Goal: Transaction & Acquisition: Book appointment/travel/reservation

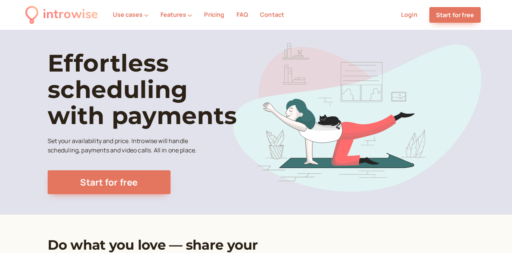
click at [409, 15] on link "Login" at bounding box center [409, 14] width 16 height 8
click at [455, 12] on link "Start for free" at bounding box center [454, 15] width 51 height 16
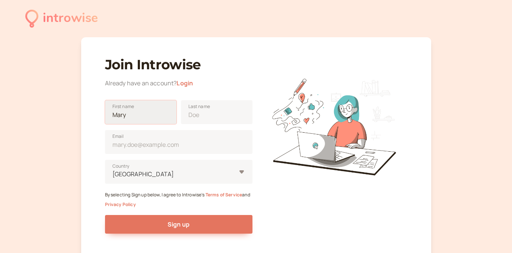
click at [163, 112] on input "First name" at bounding box center [140, 112] width 71 height 24
type input "[PERSON_NAME]"
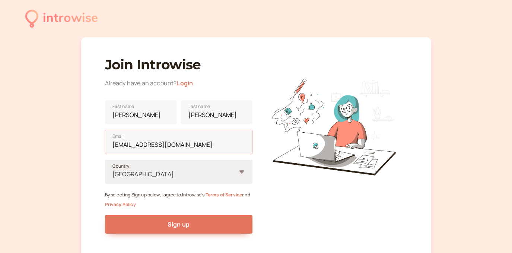
type input "[EMAIL_ADDRESS][DOMAIN_NAME]"
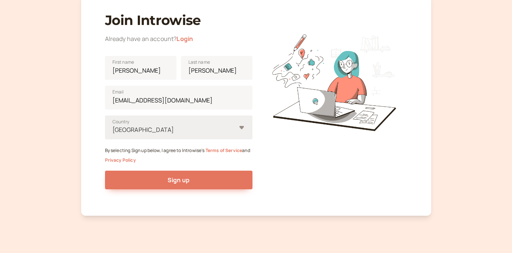
click at [201, 139] on div "United States" at bounding box center [178, 127] width 147 height 24
click at [113, 134] on input "United States Country" at bounding box center [112, 129] width 1 height 9
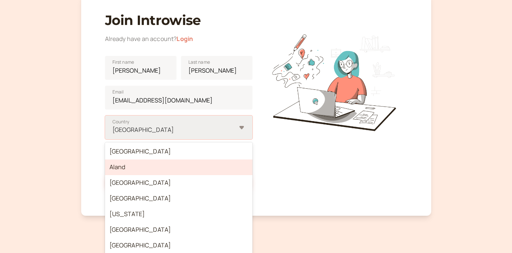
scroll to position [48, 0]
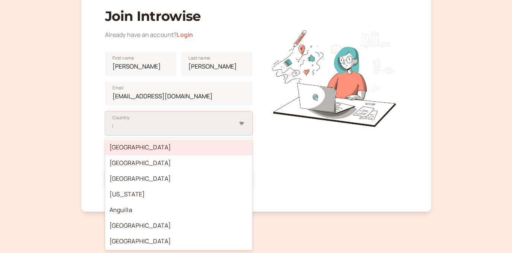
type input "in"
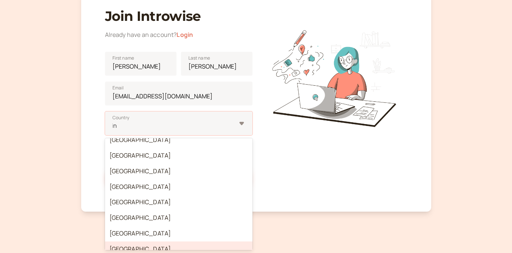
scroll to position [225, 0]
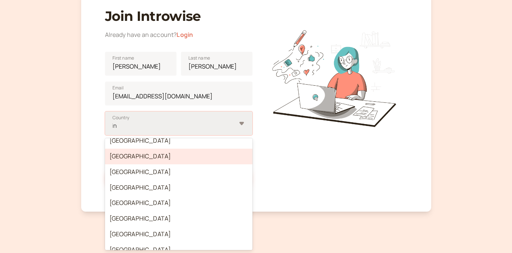
click at [140, 160] on div "India" at bounding box center [178, 157] width 147 height 16
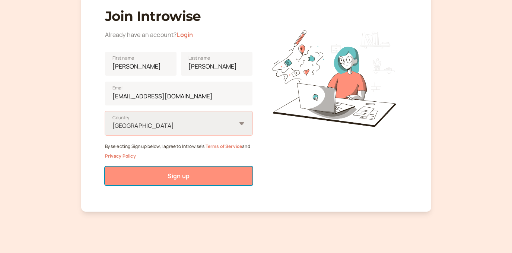
click at [224, 175] on button "Sign up" at bounding box center [178, 175] width 147 height 19
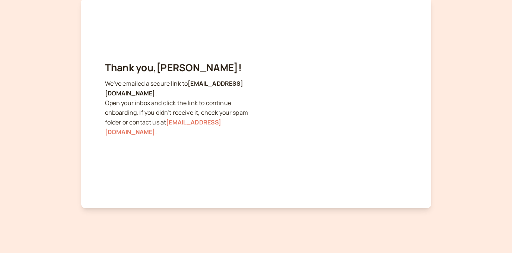
scroll to position [0, 0]
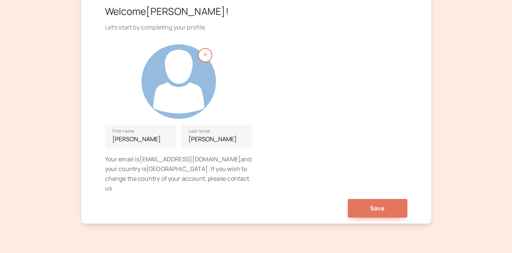
scroll to position [92, 0]
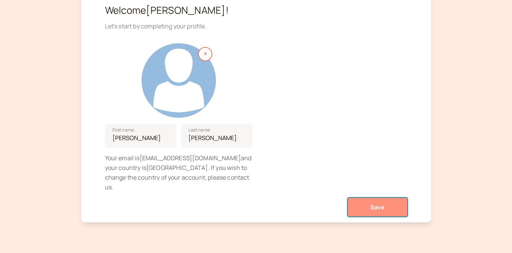
click at [363, 198] on button "Save" at bounding box center [378, 207] width 60 height 19
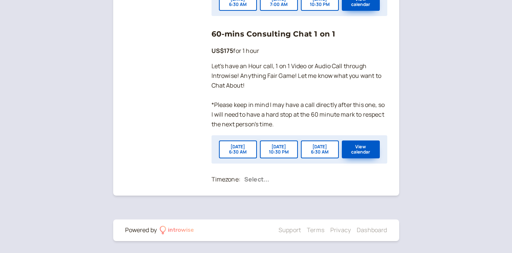
scroll to position [710, 0]
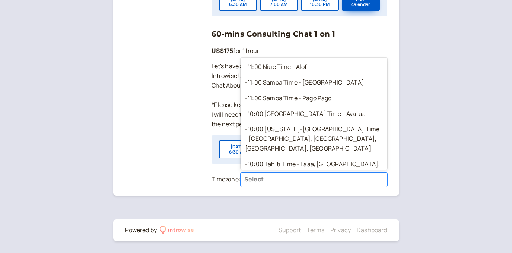
click at [256, 182] on div at bounding box center [313, 179] width 139 height 11
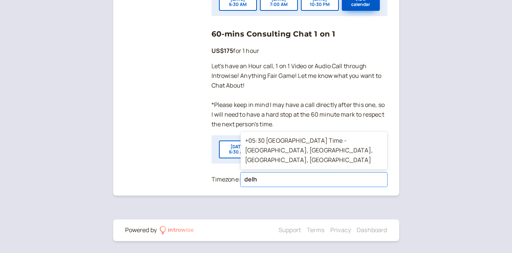
type input "[GEOGRAPHIC_DATA]"
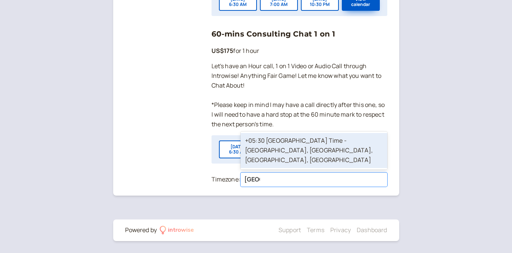
click at [298, 161] on div "+05:30 [GEOGRAPHIC_DATA] Time - [GEOGRAPHIC_DATA], [GEOGRAPHIC_DATA], [GEOGRAPH…" at bounding box center [313, 150] width 147 height 35
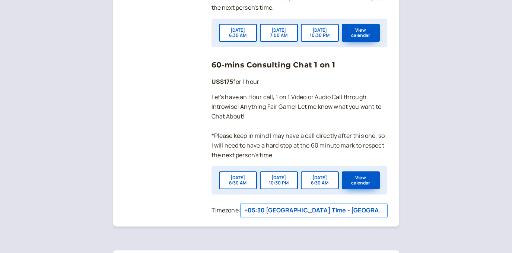
scroll to position [675, 0]
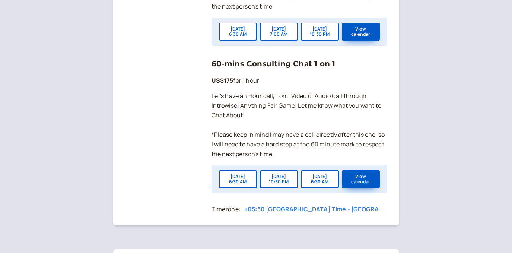
click at [325, 215] on div at bounding box center [313, 209] width 139 height 11
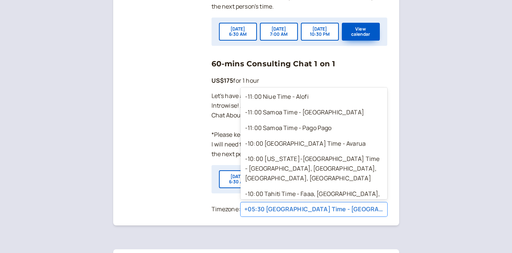
scroll to position [5475, 0]
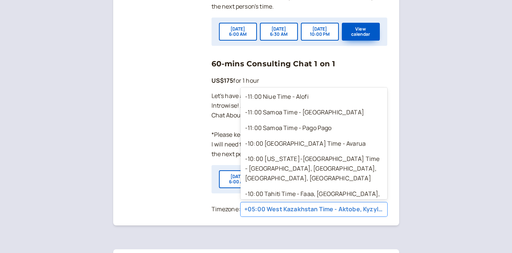
click at [298, 215] on div at bounding box center [313, 209] width 139 height 11
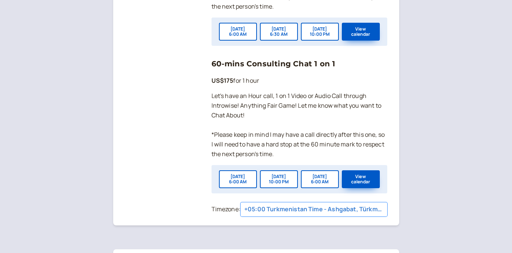
click at [299, 214] on div at bounding box center [313, 209] width 139 height 11
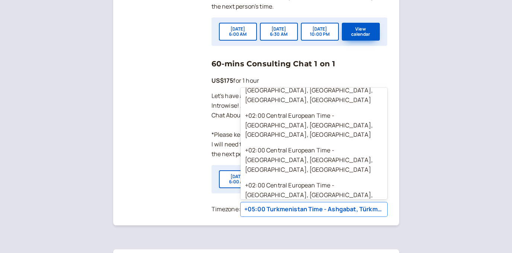
scroll to position [5248, 0]
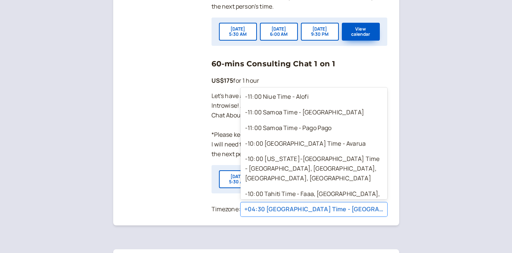
click at [295, 215] on div at bounding box center [313, 209] width 139 height 11
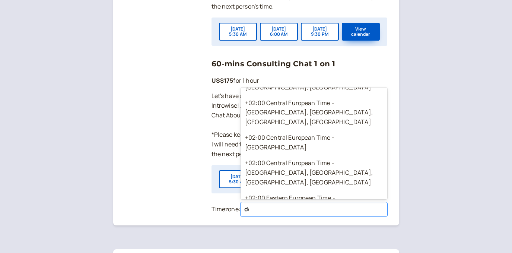
scroll to position [207, 0]
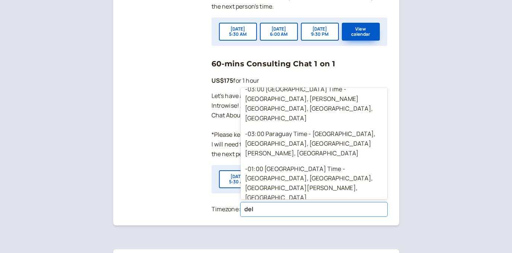
type input "delh"
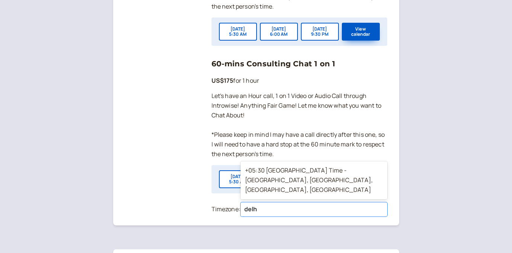
scroll to position [0, 0]
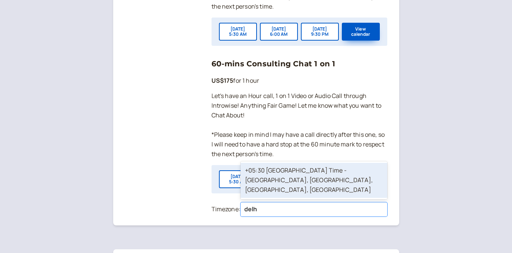
click at [279, 196] on div "+05:30 [GEOGRAPHIC_DATA] Time - [GEOGRAPHIC_DATA], [GEOGRAPHIC_DATA], [GEOGRAPH…" at bounding box center [313, 180] width 147 height 35
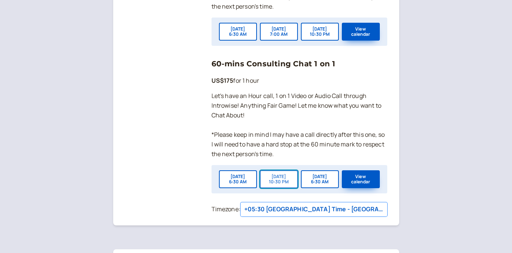
click at [285, 186] on button "[DATE] 10:30 PM" at bounding box center [279, 179] width 38 height 18
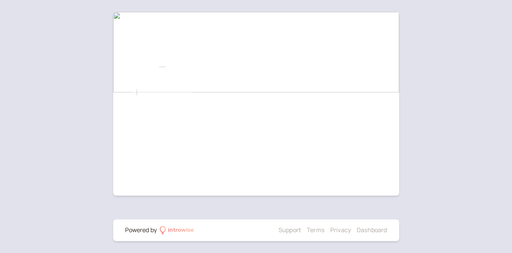
scroll to position [92, 0]
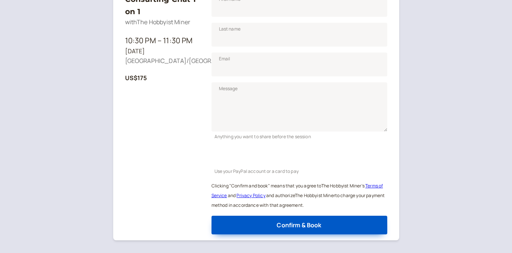
scroll to position [151, 0]
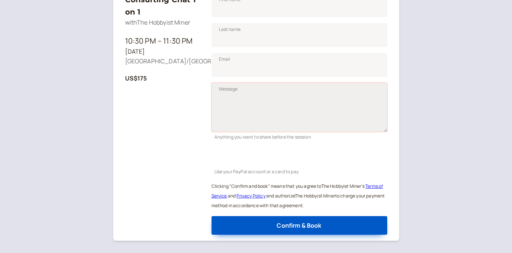
click at [253, 106] on textarea "Message" at bounding box center [299, 107] width 176 height 49
paste textarea "Lo, I’d sitame consect adipisc el sed 1-do-0 eiusmod. T inci ut labor et dolore…"
type textarea "Lo, I’d sitame consect adipisc el sed 1-do-0 eiusmod. T inci ut labor et dolore…"
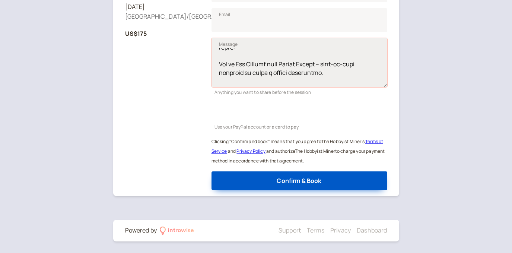
scroll to position [0, 0]
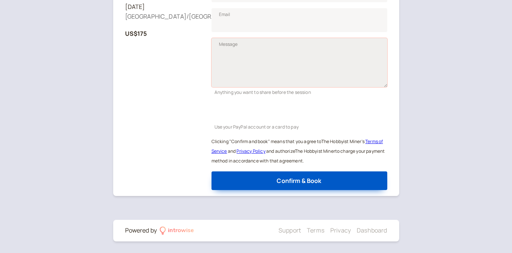
click at [335, 67] on textarea "Message" at bounding box center [299, 62] width 176 height 49
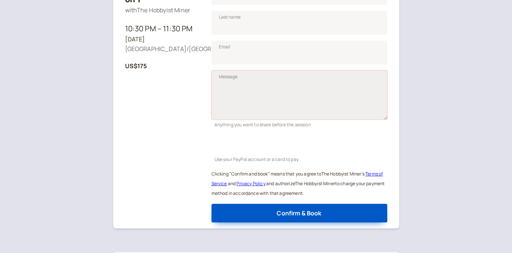
scroll to position [153, 0]
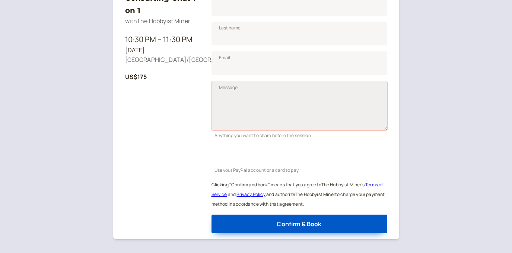
paste textarea "Lo, I’d sitame consect adipisc el sed 1-do-0 eiusmod. T inci ut labor et dolore…"
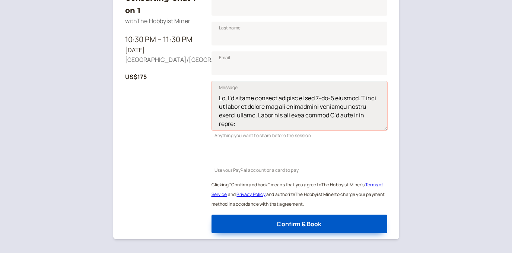
scroll to position [303, 0]
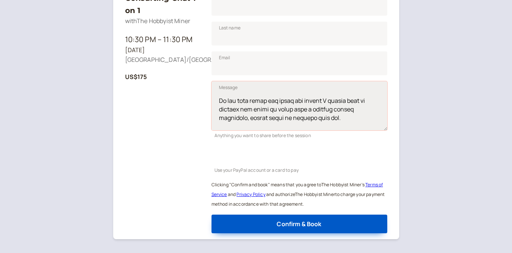
click at [230, 119] on textarea "Message" at bounding box center [299, 105] width 176 height 49
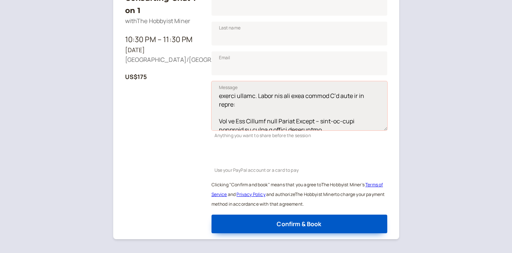
scroll to position [19, 0]
click at [218, 105] on textarea "Message" at bounding box center [299, 105] width 176 height 49
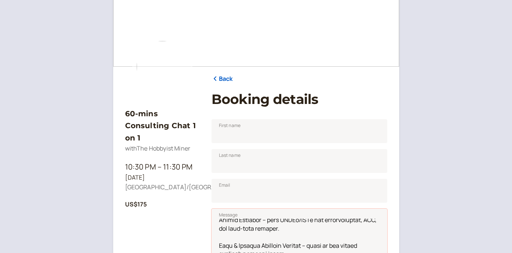
scroll to position [49, 0]
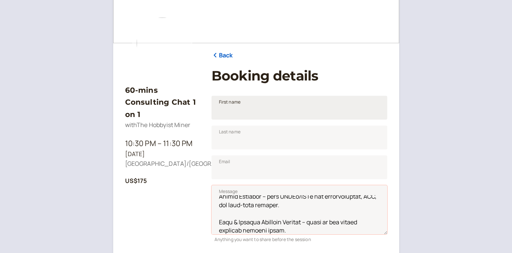
type textarea "Hi, I’m really looking forward to our 1-on-1 session. I want to learn in detail…"
click at [248, 108] on input "First name" at bounding box center [299, 108] width 176 height 24
type input "[PERSON_NAME]"
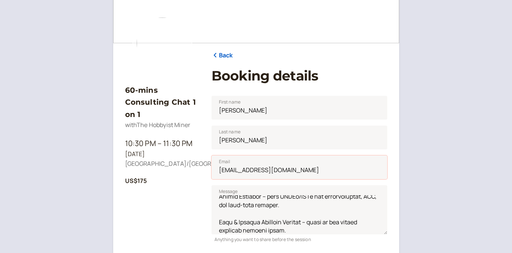
type input "[EMAIL_ADDRESS][DOMAIN_NAME]"
click at [450, 148] on div "60-mins Consulting Chat 1 on 1 with The Hobbyist Miner 10:30 PM – 11:30 PM Tue,…" at bounding box center [256, 175] width 512 height 449
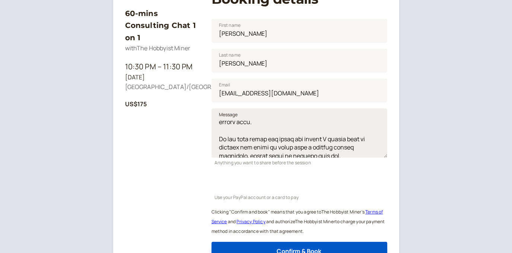
scroll to position [285, 0]
click at [344, 148] on textarea "Message" at bounding box center [299, 132] width 176 height 49
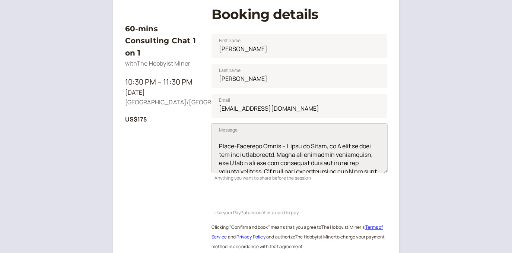
scroll to position [233, 0]
click at [379, 153] on textarea "Message" at bounding box center [299, 148] width 176 height 49
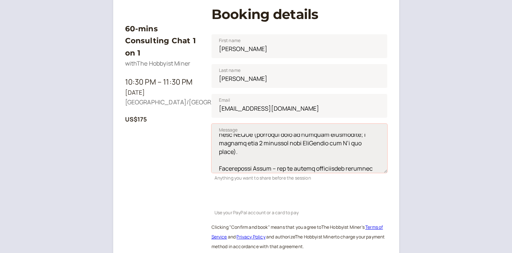
scroll to position [119, 0]
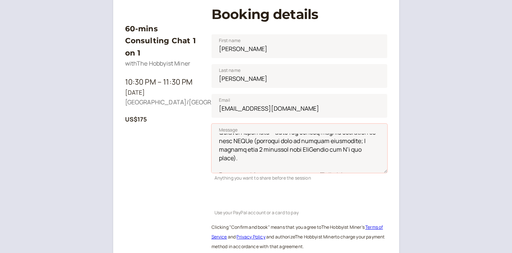
type textarea "Hi, I’m really looking forward to our 1-on-1 session. I want to learn in detail…"
click at [384, 182] on div "Use your PayPal account or a card to pay" at bounding box center [299, 199] width 176 height 34
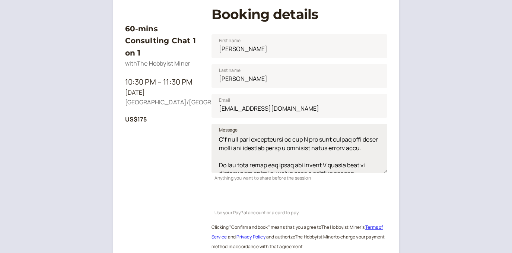
scroll to position [297, 0]
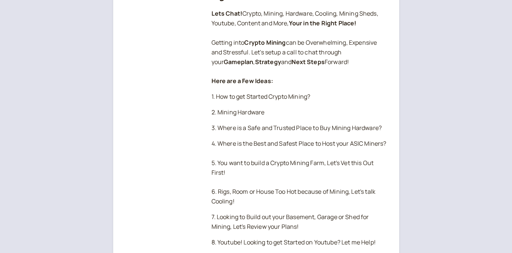
scroll to position [153, 0]
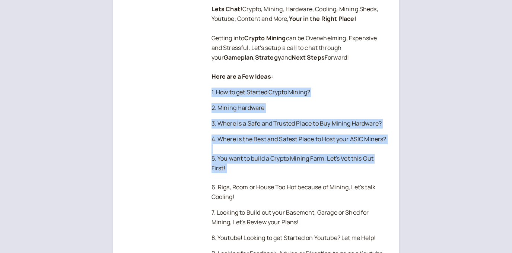
drag, startPoint x: 205, startPoint y: 89, endPoint x: 282, endPoint y: 188, distance: 124.7
copy div "1. How to get Started Crypto Mining? 2. Mining Hardware 3. Where is a Safe and …"
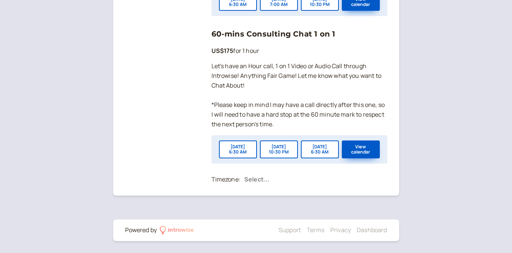
scroll to position [714, 0]
click at [263, 179] on div at bounding box center [313, 179] width 139 height 11
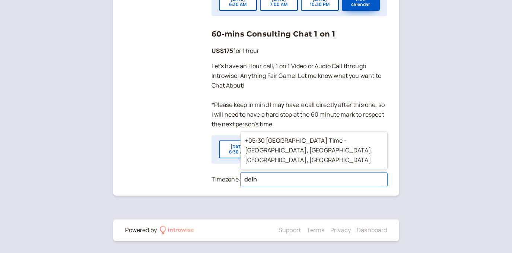
type input "[GEOGRAPHIC_DATA]"
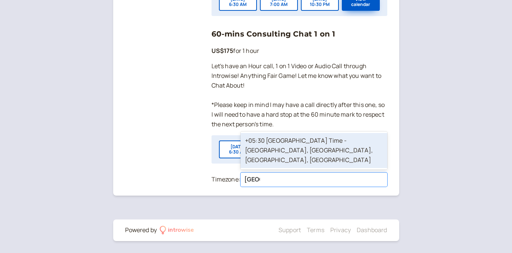
click at [291, 155] on div "+05:30 [GEOGRAPHIC_DATA] Time - [GEOGRAPHIC_DATA], [GEOGRAPHIC_DATA], [GEOGRAPH…" at bounding box center [313, 150] width 147 height 35
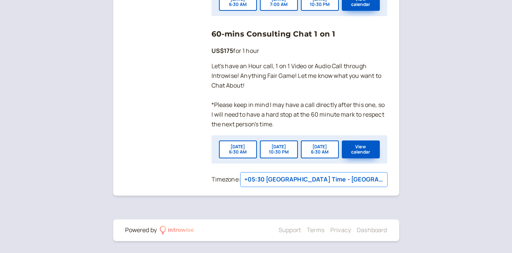
scroll to position [714, 0]
click at [284, 149] on button "[DATE] 10:30 PM" at bounding box center [279, 149] width 38 height 18
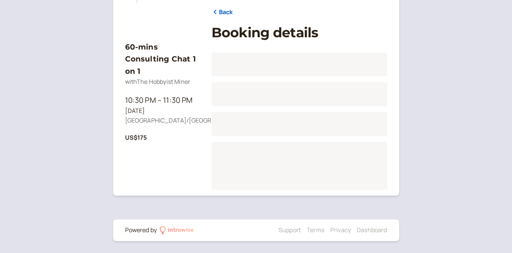
scroll to position [92, 0]
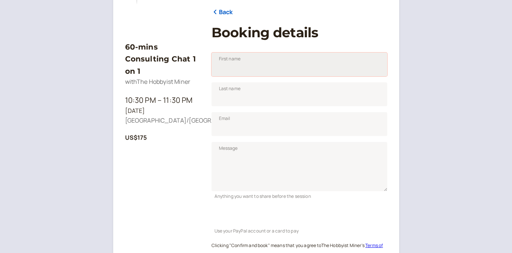
click at [273, 69] on input "First name" at bounding box center [299, 64] width 176 height 24
type input "[PERSON_NAME]"
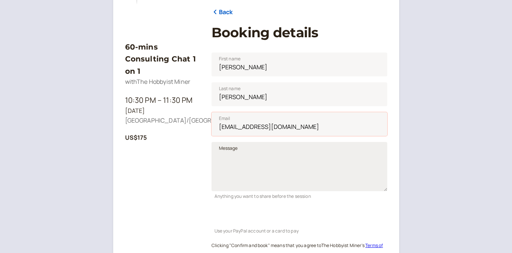
type input "[EMAIL_ADDRESS][DOMAIN_NAME]"
click at [284, 162] on textarea "Message" at bounding box center [299, 166] width 176 height 49
paste textarea "A2pro Hyd"
type textarea "A2pro Hyd"
paste textarea "Lo, I’d sitame consect adipisc el sed 1-do-0 eiusmod. T inci ut labor et dolore…"
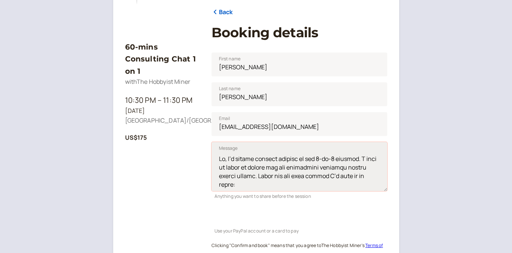
scroll to position [303, 0]
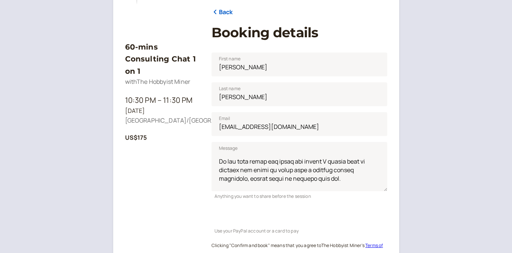
click at [193, 182] on div "60-mins Consulting Chat 1 on 1 with The Hobbyist Miner 10:30 PM – 11:30 PM [DAT…" at bounding box center [162, 162] width 74 height 264
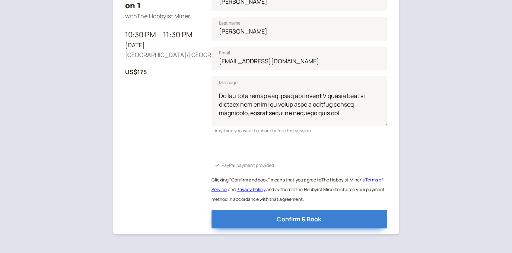
scroll to position [154, 0]
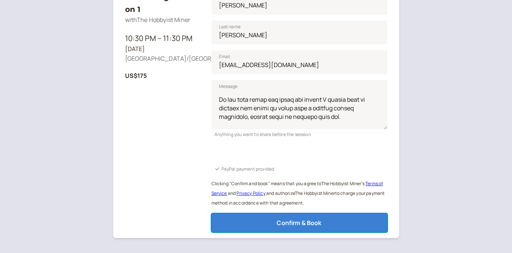
click at [329, 218] on button "Confirm & Book" at bounding box center [299, 222] width 176 height 19
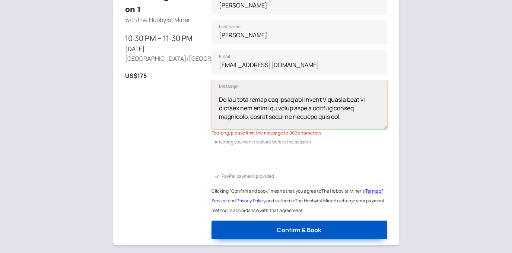
click at [219, 118] on textarea "Message" at bounding box center [299, 104] width 176 height 49
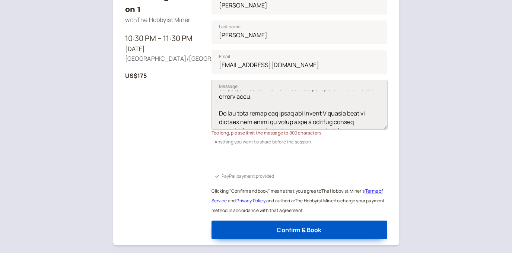
scroll to position [297, 0]
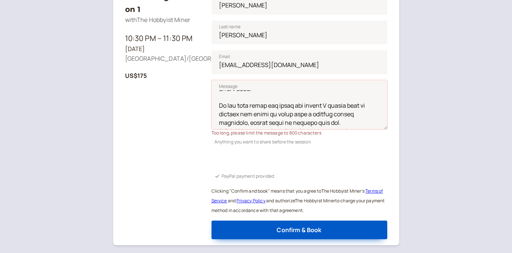
paste textarea "structured guidance on crypto mining covering: how to get started, best ASICs/G…"
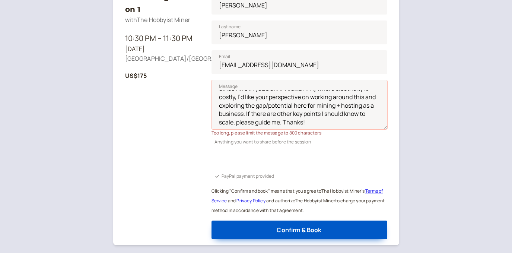
scroll to position [74, 0]
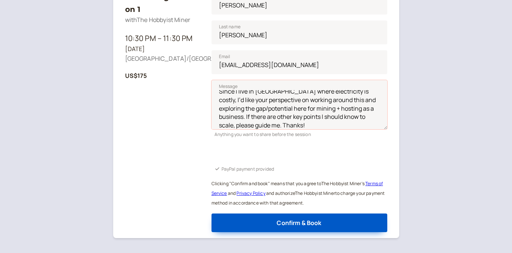
type textarea "Hi, I’m really looking forward to our 1-on-1 session. I want structured guidanc…"
click at [204, 118] on div "60-mins Consulting Chat 1 on 1 with The Hobbyist Miner 10:30 PM – 11:30 PM [DAT…" at bounding box center [256, 48] width 262 height 368
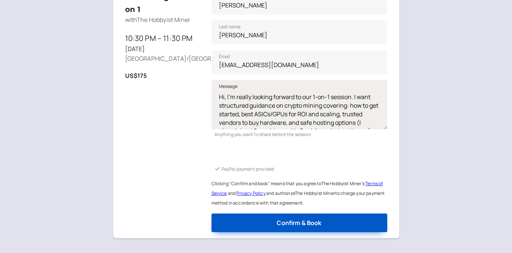
scroll to position [76, 0]
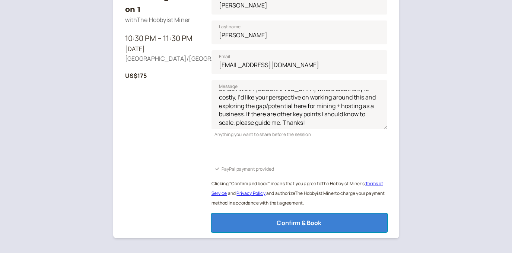
click at [279, 221] on span "Confirm & Book" at bounding box center [299, 222] width 45 height 8
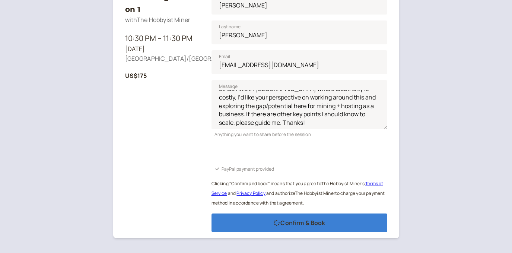
scroll to position [80, 0]
